Goal: Task Accomplishment & Management: Use online tool/utility

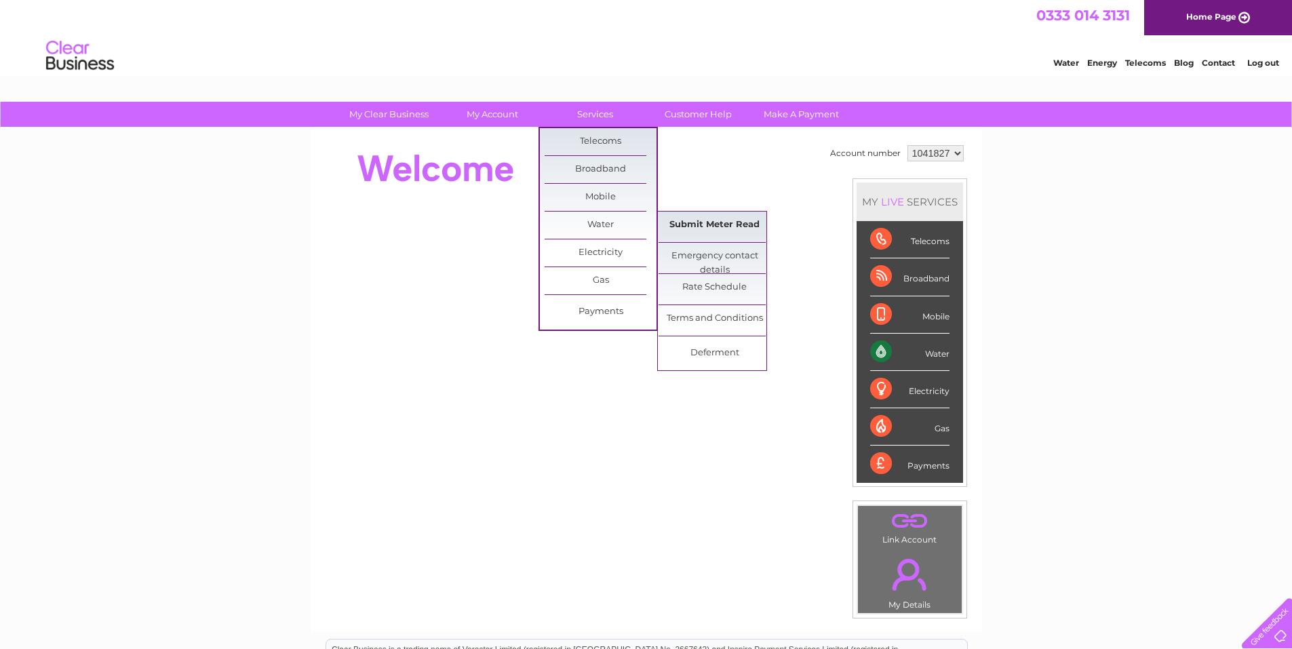
click at [730, 227] on link "Submit Meter Read" at bounding box center [714, 225] width 112 height 27
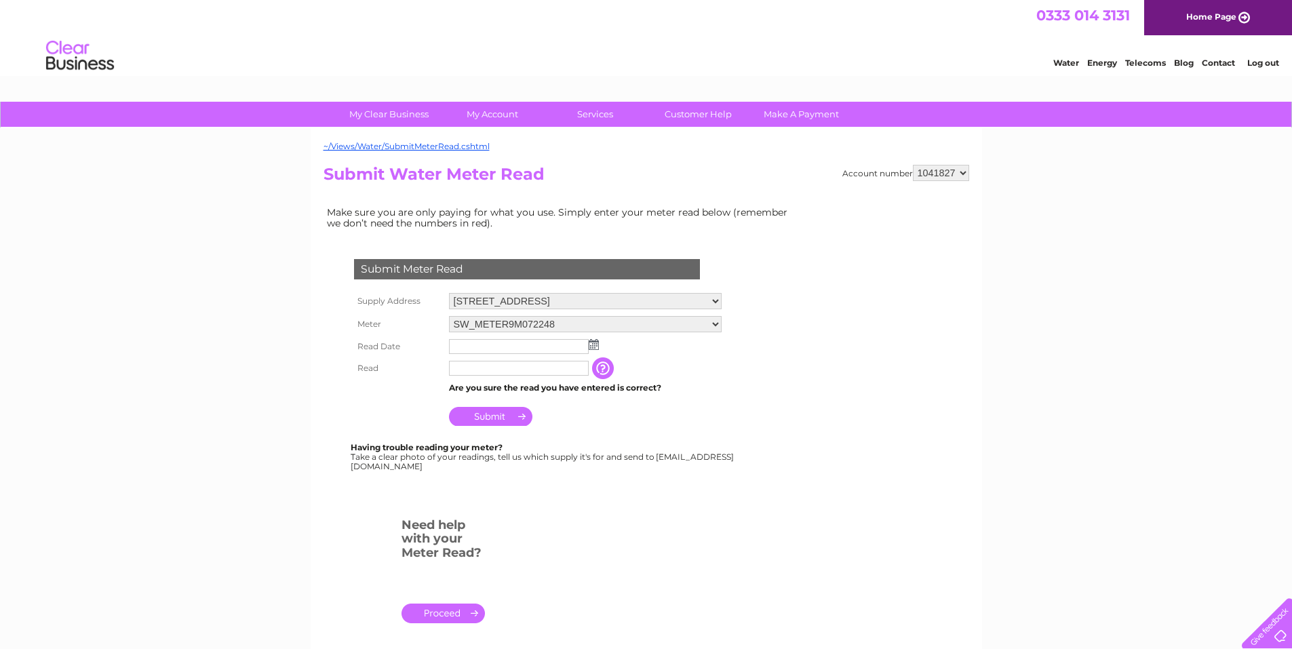
click at [593, 348] on img at bounding box center [594, 344] width 10 height 11
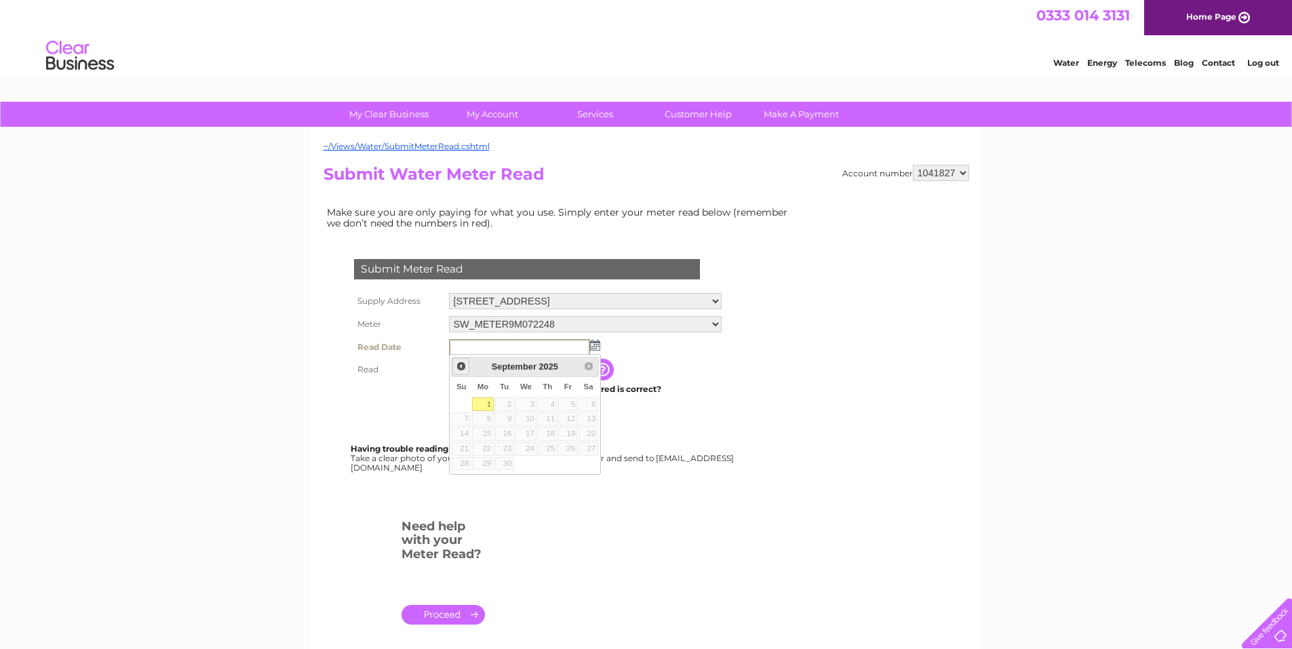
click at [463, 368] on span "Prev" at bounding box center [461, 366] width 11 height 11
click at [462, 478] on link "31" at bounding box center [461, 478] width 19 height 14
type input "2025/08/31"
click at [486, 368] on input "text" at bounding box center [519, 369] width 141 height 16
type input "299"
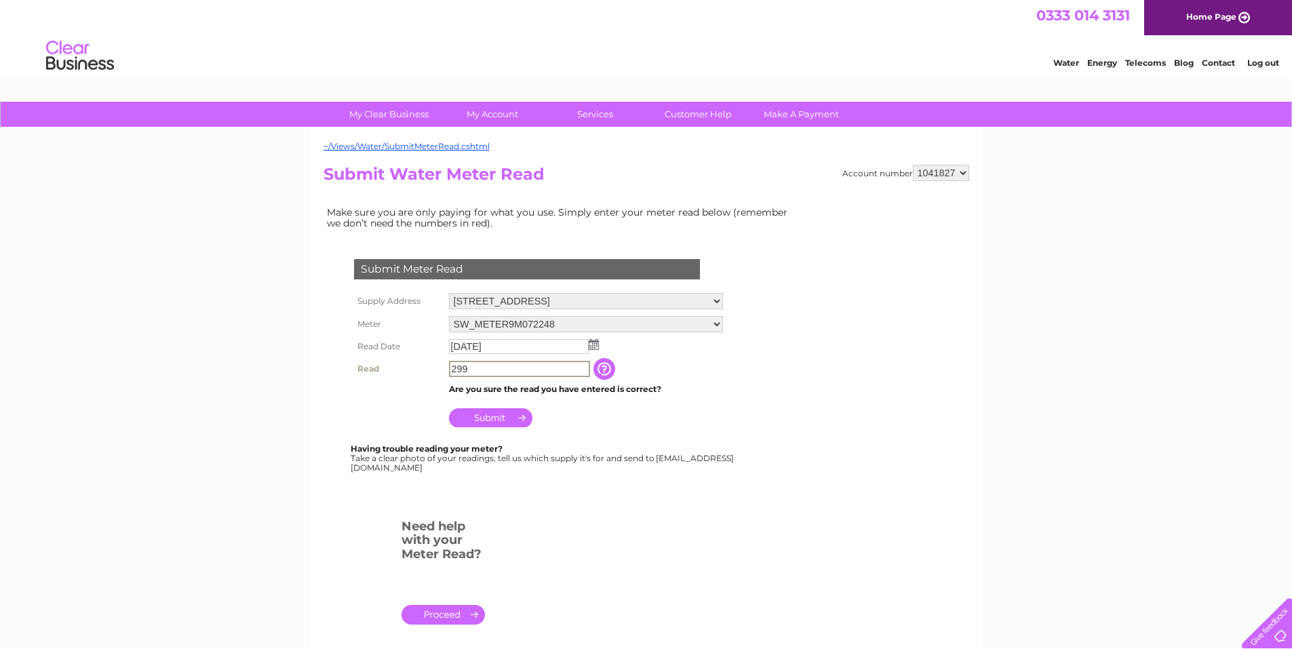
click at [484, 416] on input "Submit" at bounding box center [490, 417] width 83 height 19
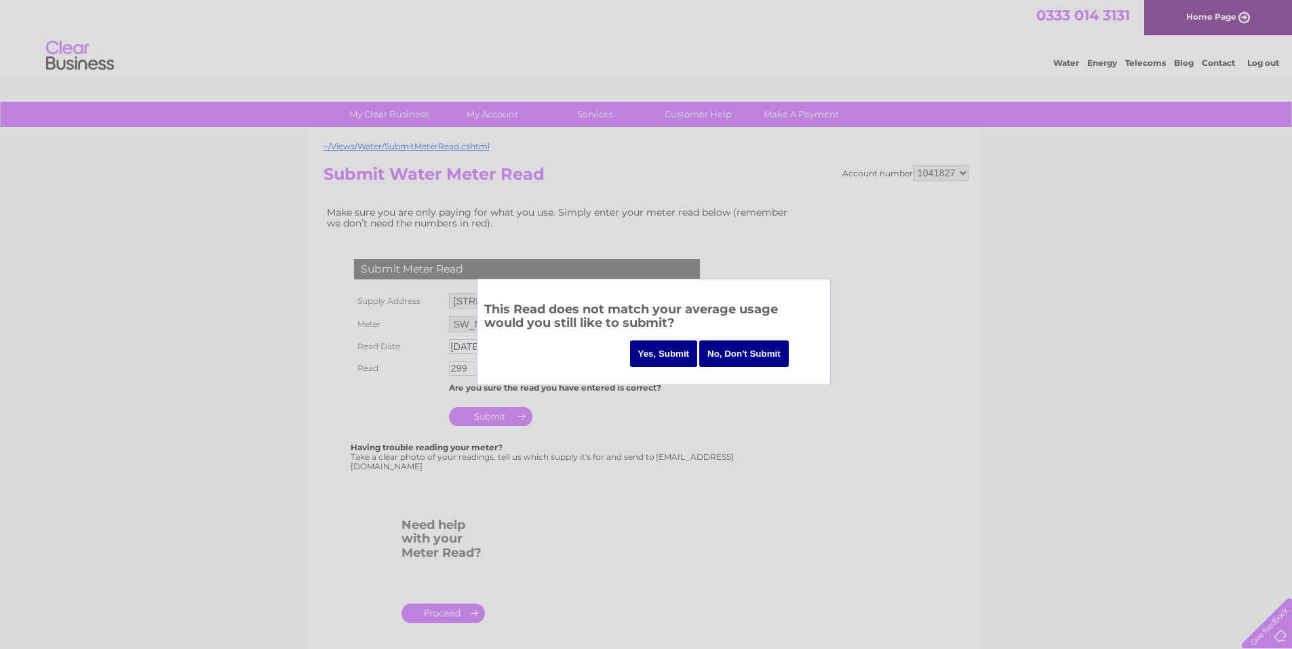
click at [665, 355] on input "Yes, Submit" at bounding box center [664, 353] width 68 height 26
